Goal: Task Accomplishment & Management: Use online tool/utility

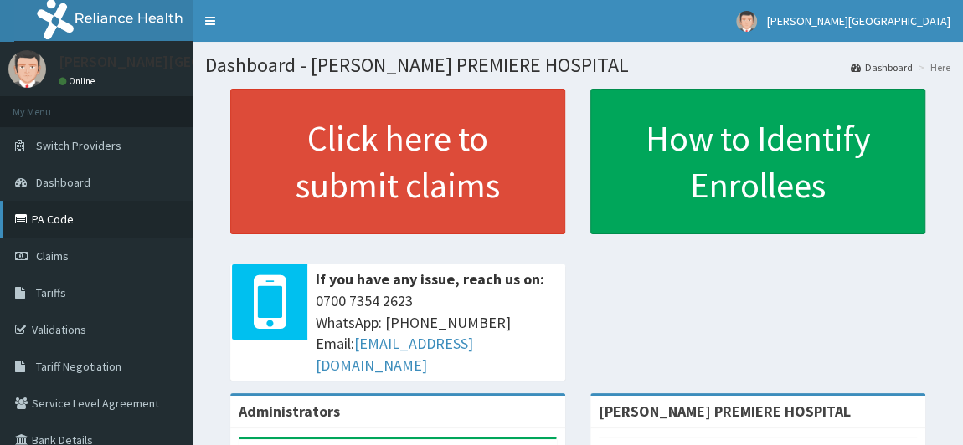
click at [69, 220] on link "PA Code" at bounding box center [96, 219] width 193 height 37
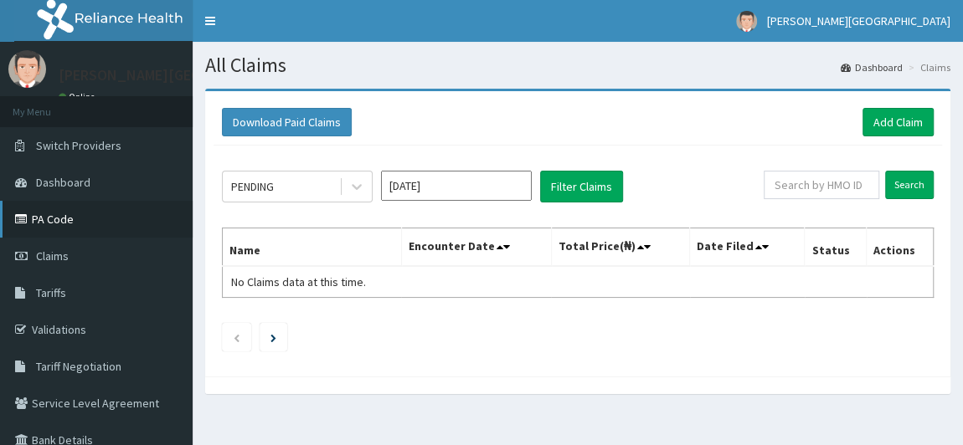
click at [58, 218] on link "PA Code" at bounding box center [96, 219] width 193 height 37
click at [64, 223] on link "PA Code" at bounding box center [96, 219] width 193 height 37
click at [905, 115] on link "Add Claim" at bounding box center [897, 122] width 71 height 28
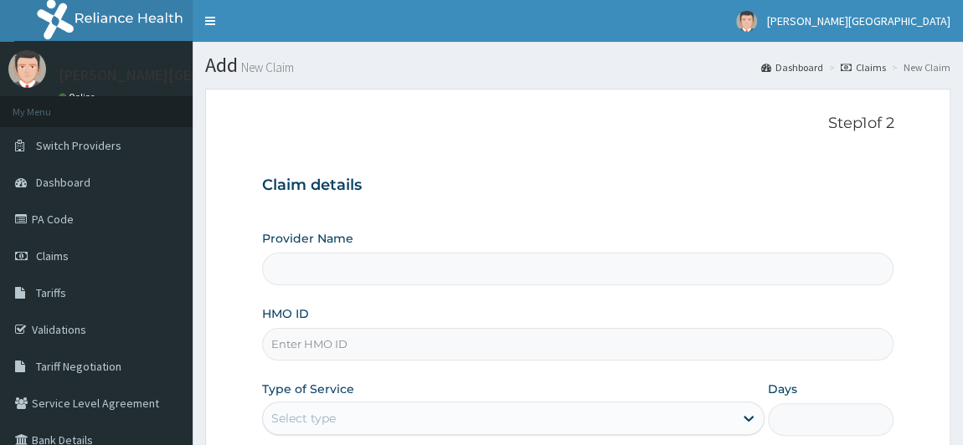
type input "[PERSON_NAME] PREMIERE HOSPITAL"
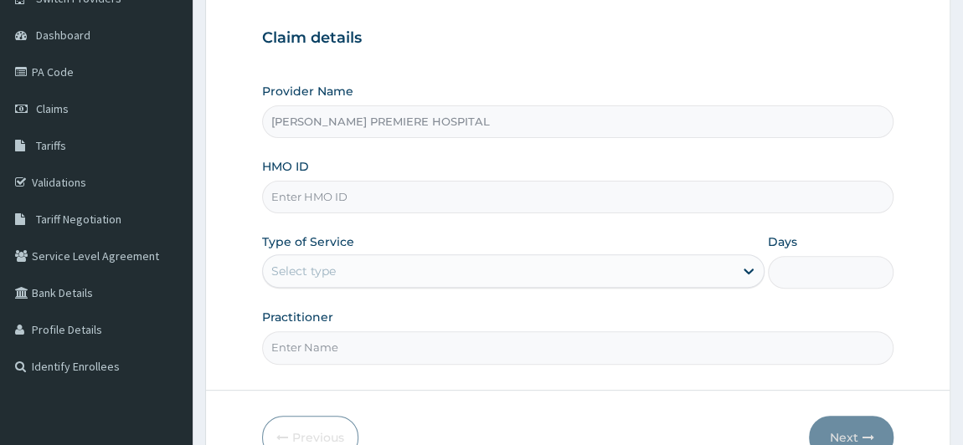
scroll to position [75, 0]
